Goal: Task Accomplishment & Management: Complete application form

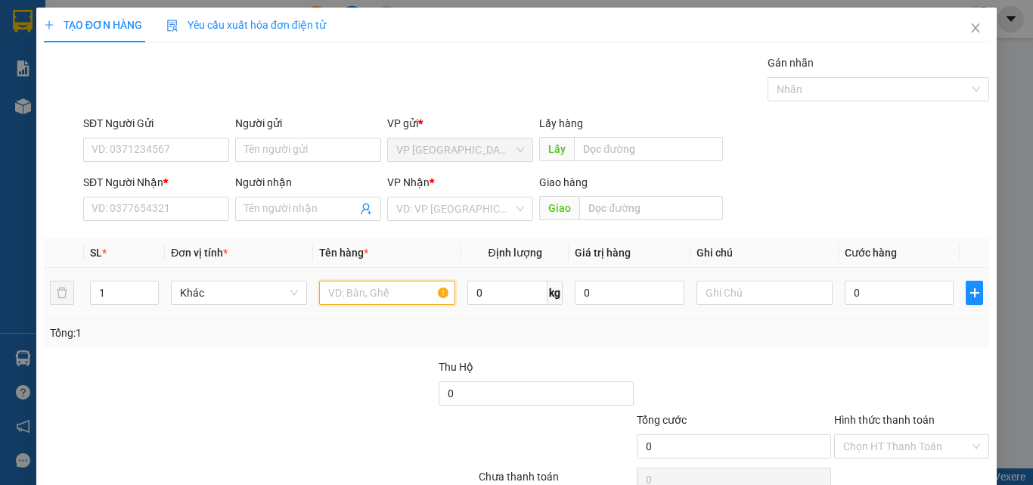
click at [349, 302] on input "text" at bounding box center [387, 293] width 136 height 24
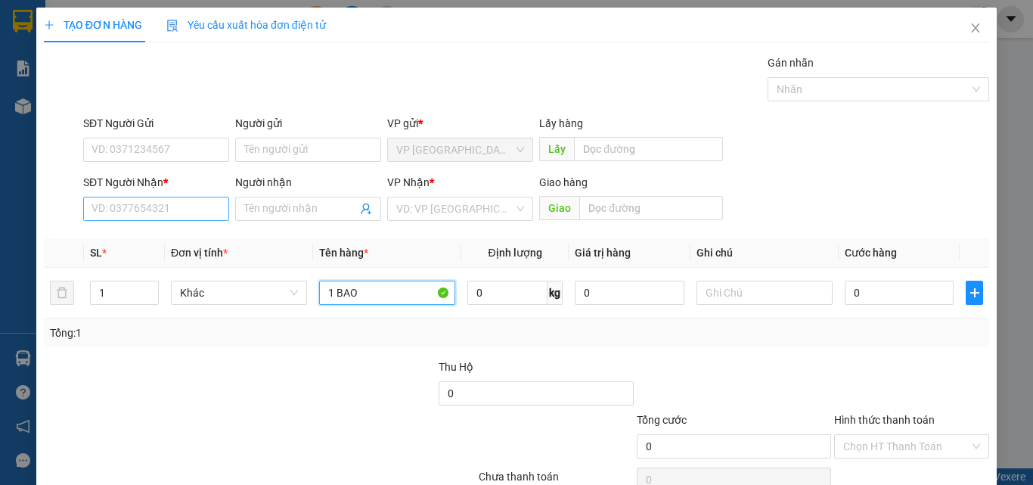
type input "1 BAO"
click at [104, 216] on input "SĐT Người Nhận *" at bounding box center [156, 209] width 146 height 24
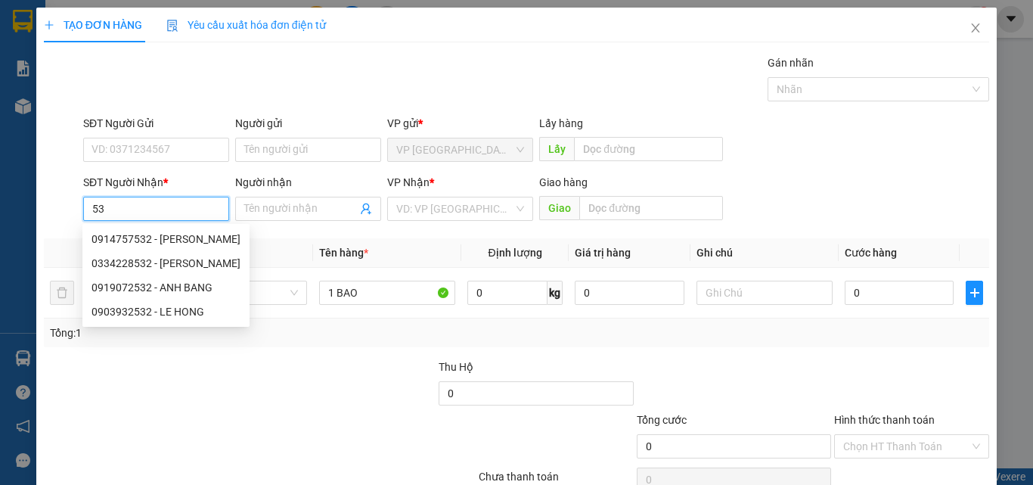
type input "5"
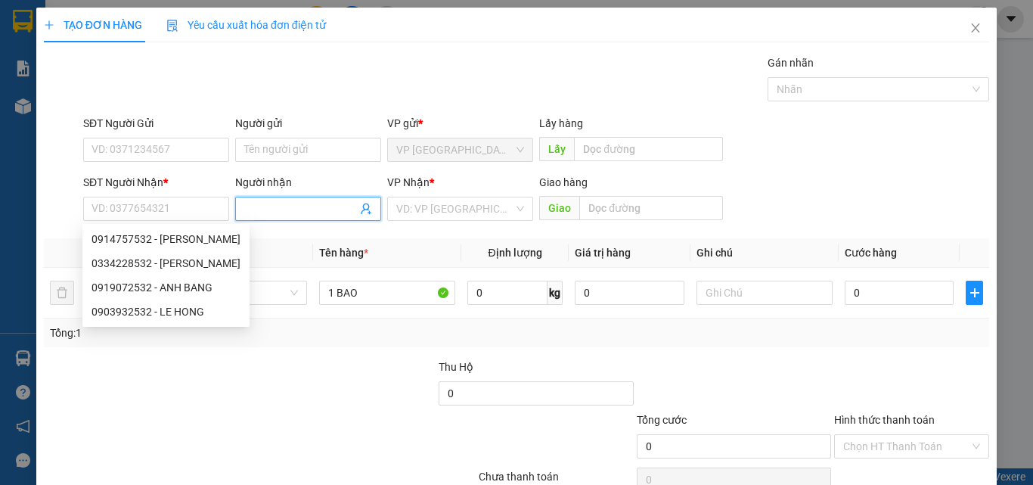
click at [260, 213] on input "Người nhận" at bounding box center [300, 208] width 113 height 17
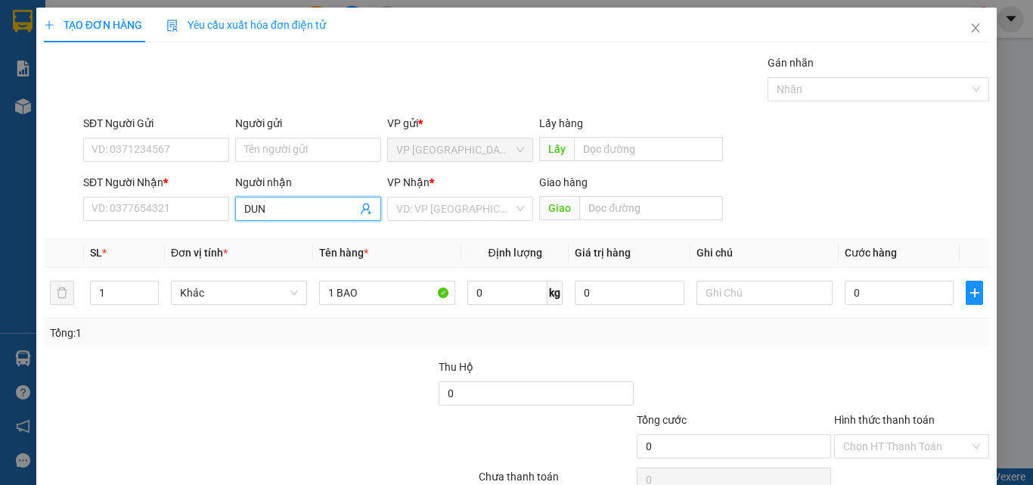
type input "DUNG"
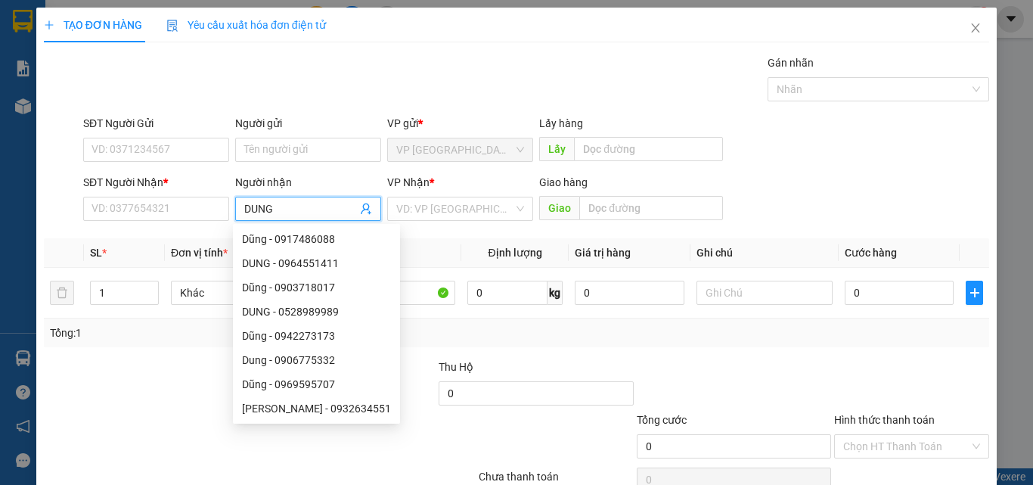
click at [301, 204] on input "DUNG" at bounding box center [300, 208] width 113 height 17
click at [300, 203] on input "DUNG" at bounding box center [300, 208] width 113 height 17
click at [828, 197] on div "SĐT Người Nhận * VD: 0377654321 Người nhận Tên người nhận VP Nhận * VD: VP Sài …" at bounding box center [536, 200] width 912 height 53
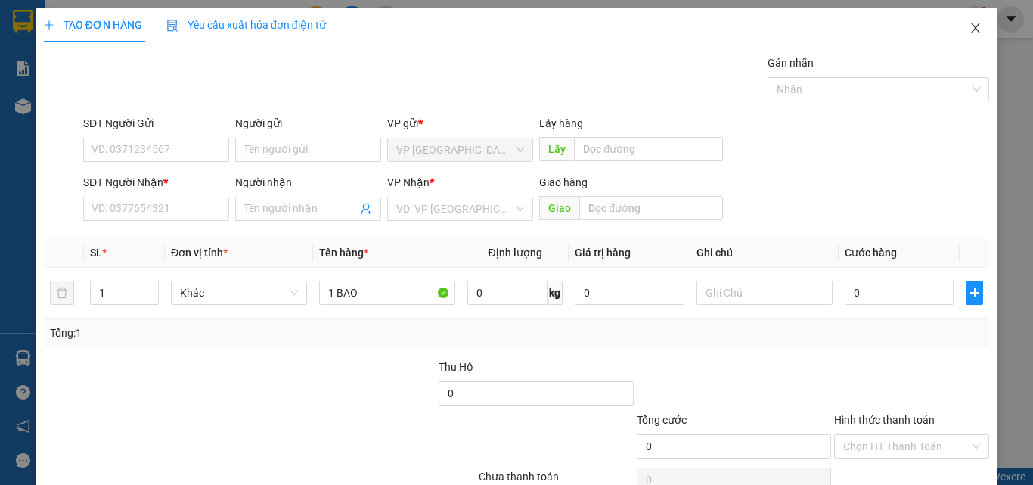
click at [972, 29] on icon "close" at bounding box center [976, 27] width 8 height 9
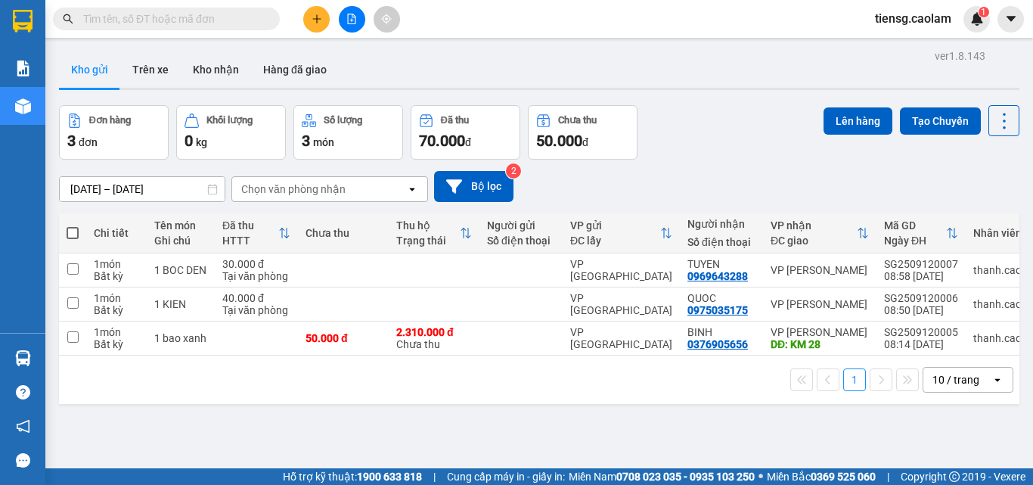
drag, startPoint x: 306, startPoint y: 33, endPoint x: 321, endPoint y: 14, distance: 24.2
click at [307, 31] on div "Kết quả tìm kiếm ( 0 ) Bộ lọc No Data tiensg.caolam 1" at bounding box center [516, 19] width 1033 height 38
click at [319, 18] on icon "plus" at bounding box center [317, 19] width 11 height 11
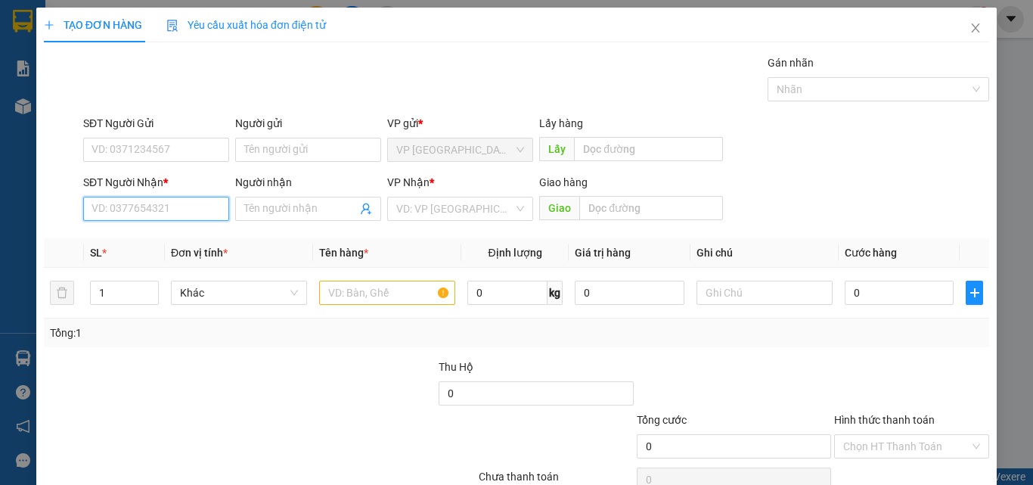
click at [150, 198] on input "SĐT Người Nhận *" at bounding box center [156, 209] width 146 height 24
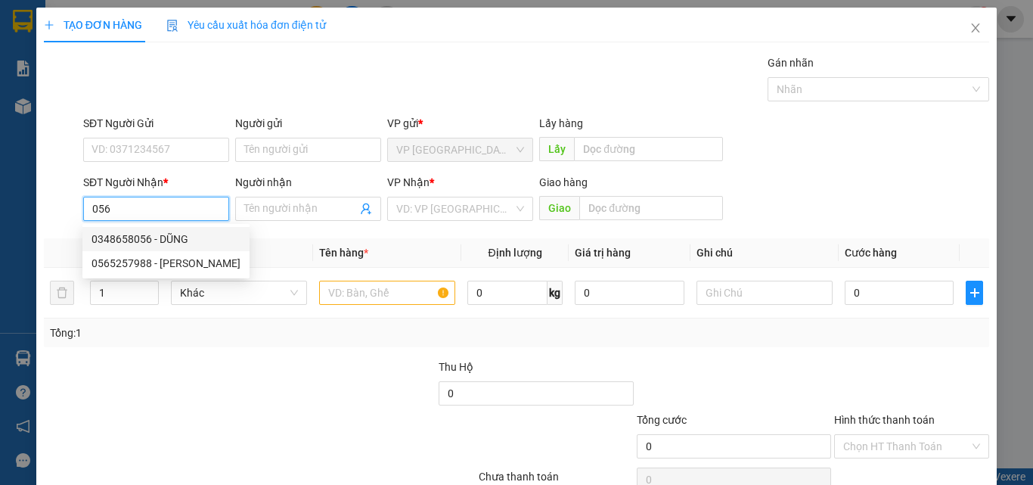
drag, startPoint x: 191, startPoint y: 237, endPoint x: 397, endPoint y: 262, distance: 208.0
click at [191, 237] on div "0348658056 - DŨNG" at bounding box center [166, 239] width 149 height 17
type input "0348658056"
type input "DŨNG"
type input "KM18"
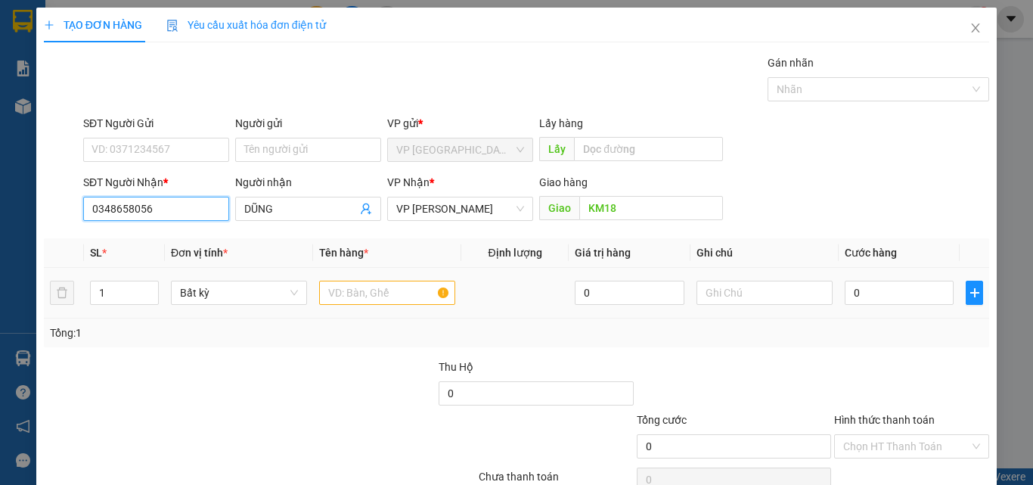
type input "0348658056"
click at [393, 290] on input "text" at bounding box center [387, 293] width 136 height 24
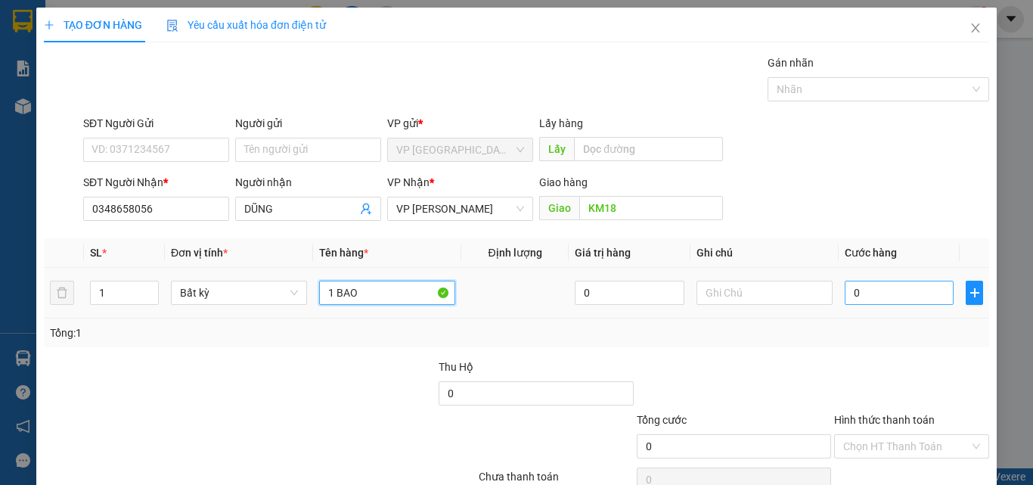
type input "1 BAO"
click at [892, 290] on input "0" at bounding box center [899, 293] width 109 height 24
type input "1"
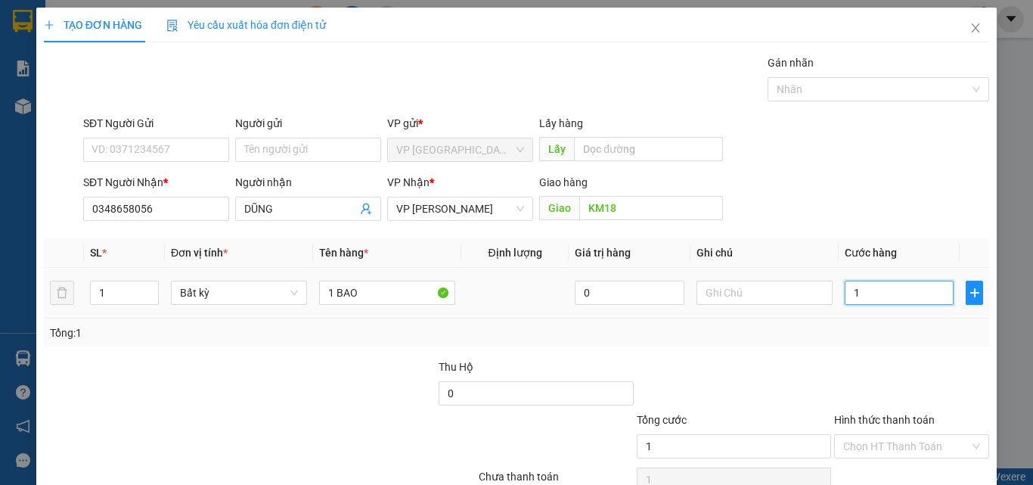
type input "12"
type input "120"
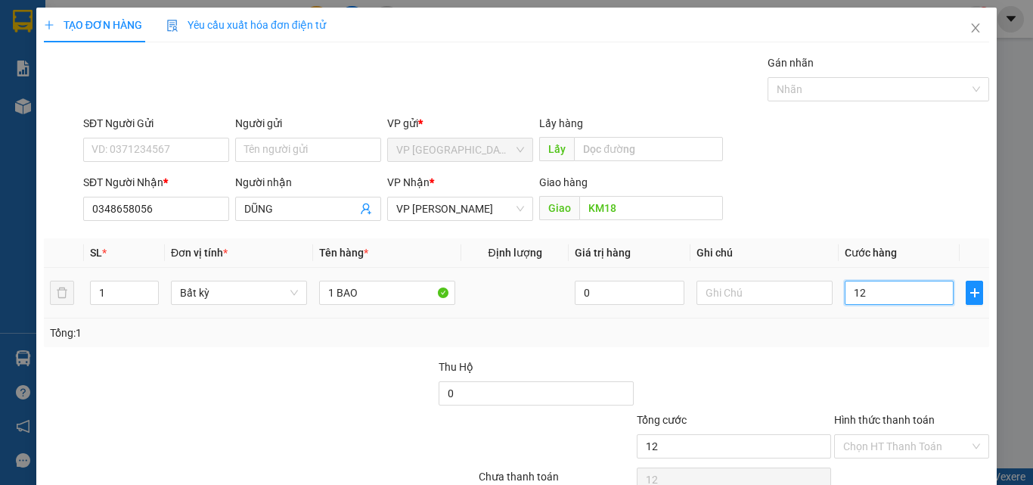
type input "120"
type input "120.000"
click at [858, 350] on div "Transit Pickup Surcharge Ids Transit Deliver Surcharge Ids Transit Deliver Surc…" at bounding box center [516, 292] width 945 height 476
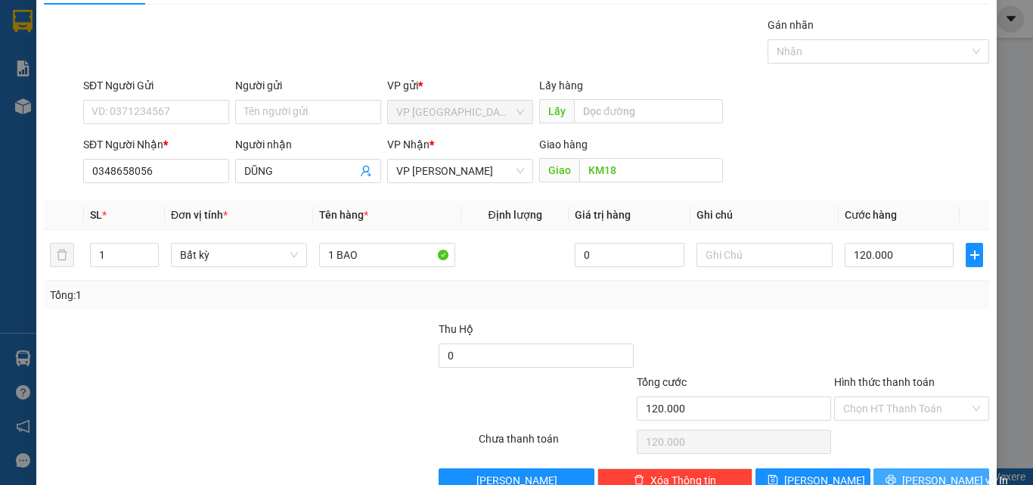
scroll to position [75, 0]
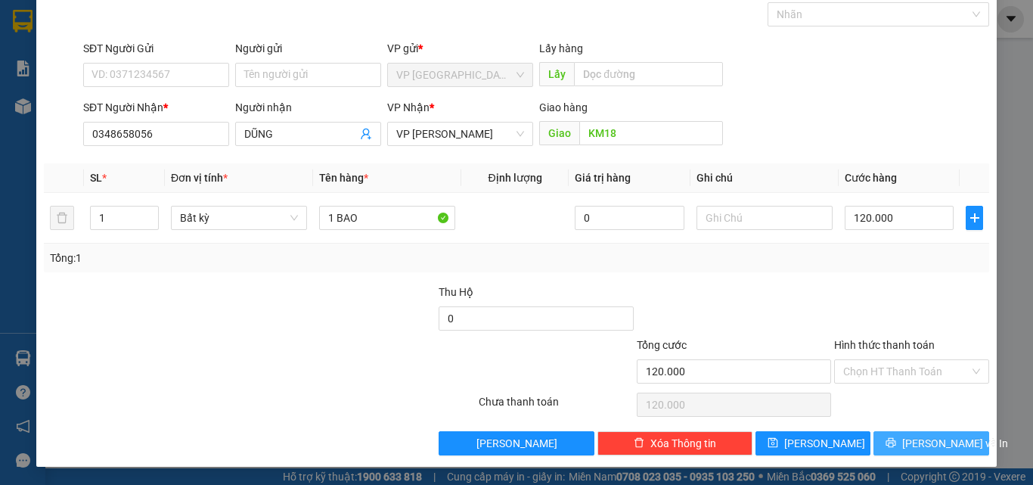
click at [896, 444] on icon "printer" at bounding box center [891, 442] width 11 height 11
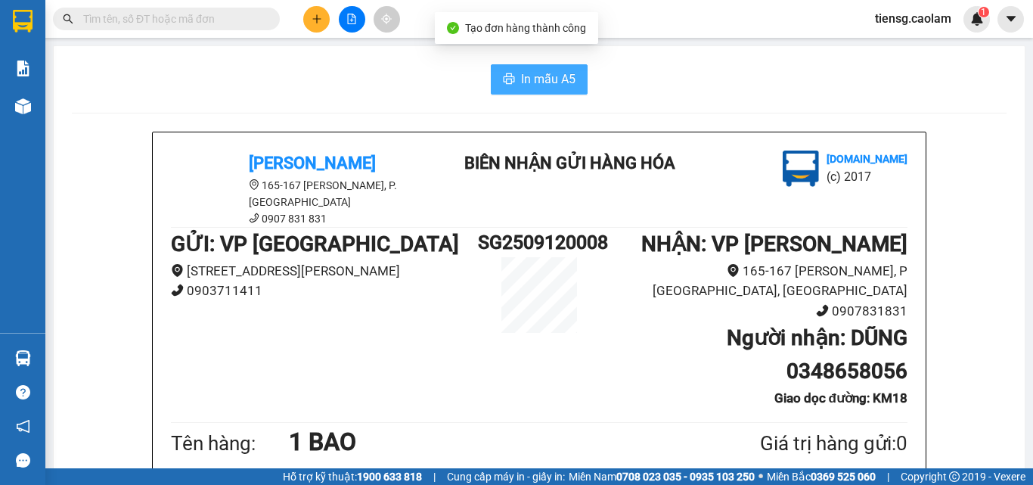
click at [545, 82] on span "In mẫu A5" at bounding box center [548, 79] width 54 height 19
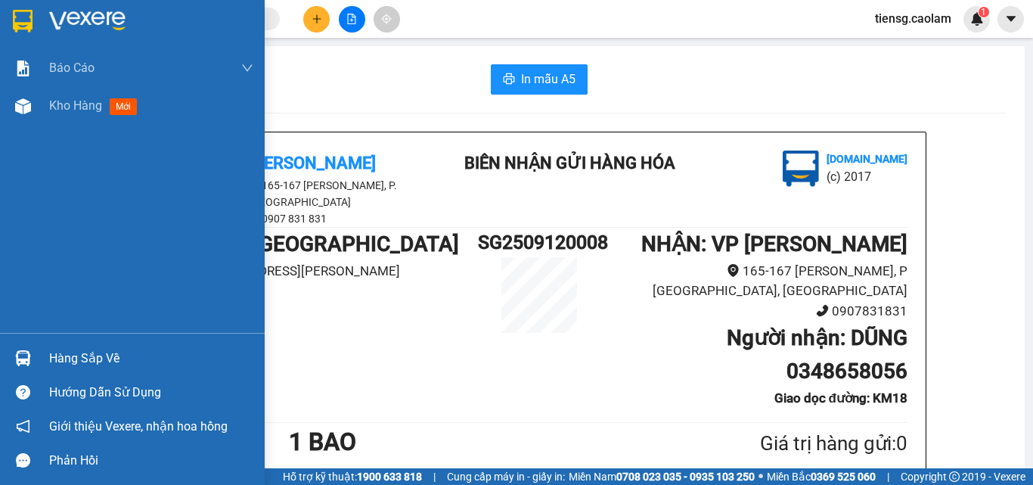
click at [31, 14] on img at bounding box center [23, 21] width 20 height 23
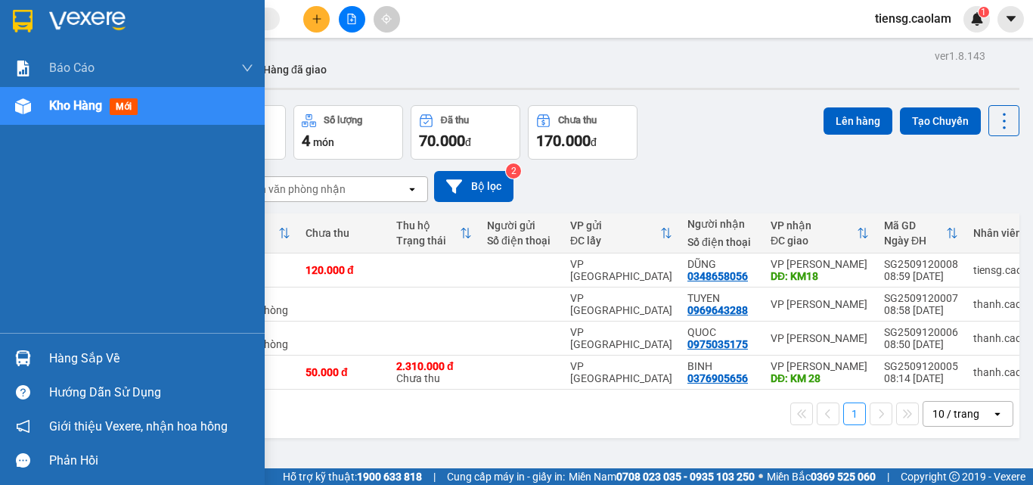
click at [47, 114] on div "Kho hàng mới" at bounding box center [132, 106] width 265 height 38
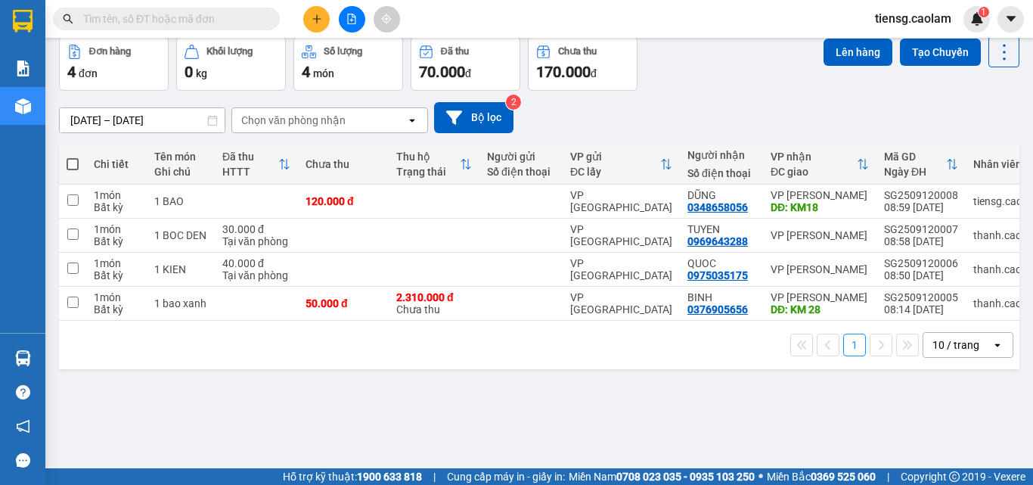
scroll to position [70, 0]
